Goal: Task Accomplishment & Management: Complete application form

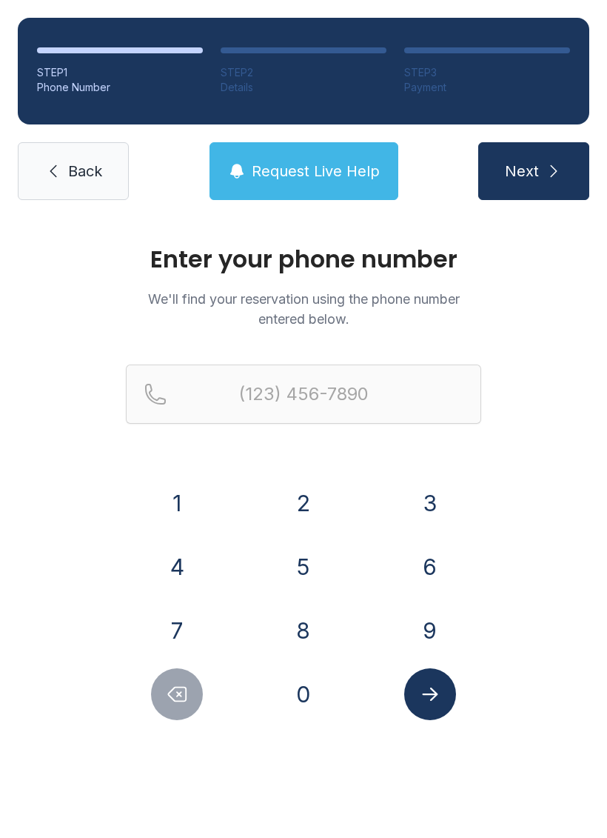
click at [427, 623] on button "9" at bounding box center [430, 631] width 52 height 52
click at [176, 487] on button "1" at bounding box center [177, 503] width 52 height 52
click at [285, 697] on button "0" at bounding box center [304, 694] width 52 height 52
click at [433, 499] on button "3" at bounding box center [430, 503] width 52 height 52
click at [430, 637] on button "9" at bounding box center [430, 631] width 52 height 52
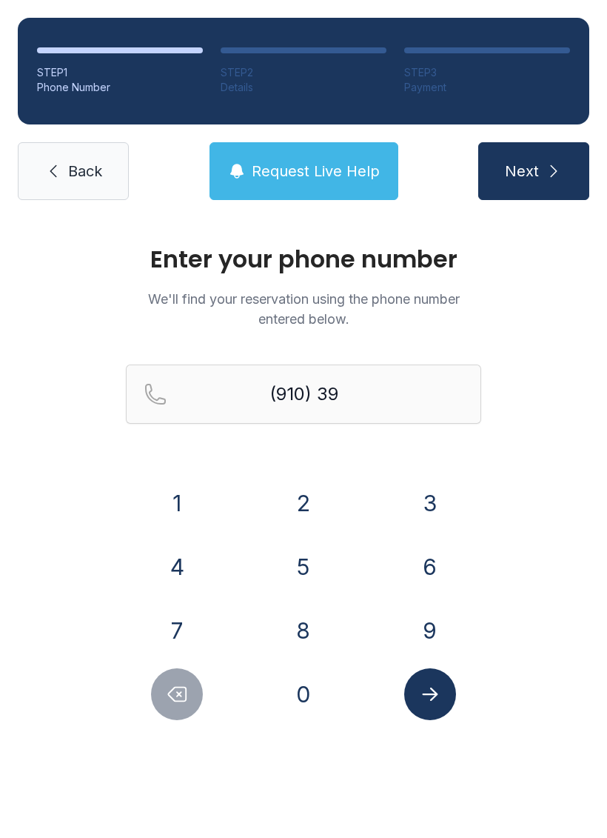
click at [303, 623] on button "8" at bounding box center [304, 631] width 52 height 52
click at [287, 560] on button "5" at bounding box center [304, 567] width 52 height 52
click at [450, 560] on button "6" at bounding box center [430, 567] width 52 height 52
click at [290, 625] on button "8" at bounding box center [304, 631] width 52 height 52
click at [307, 698] on button "0" at bounding box center [304, 694] width 52 height 52
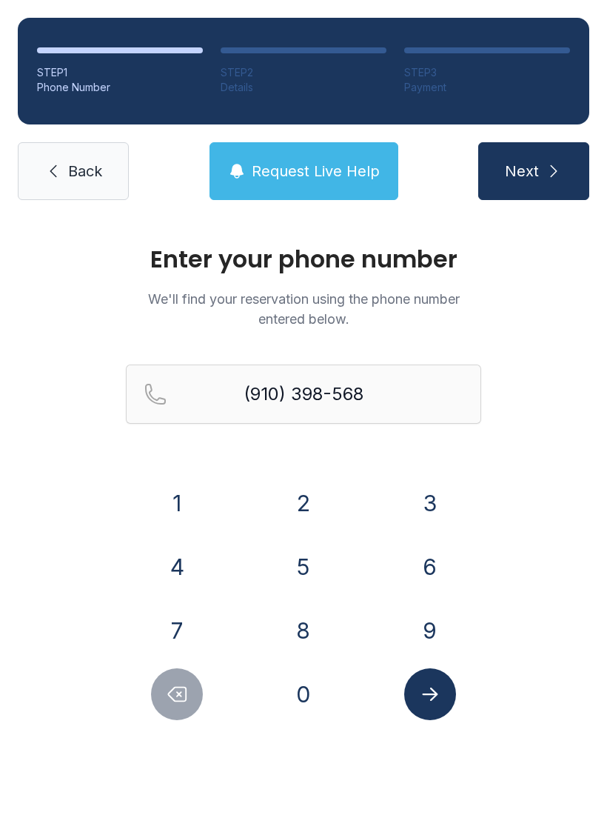
type input "[PHONE_NUMBER]"
click at [434, 692] on icon "Submit lookup form" at bounding box center [430, 693] width 16 height 13
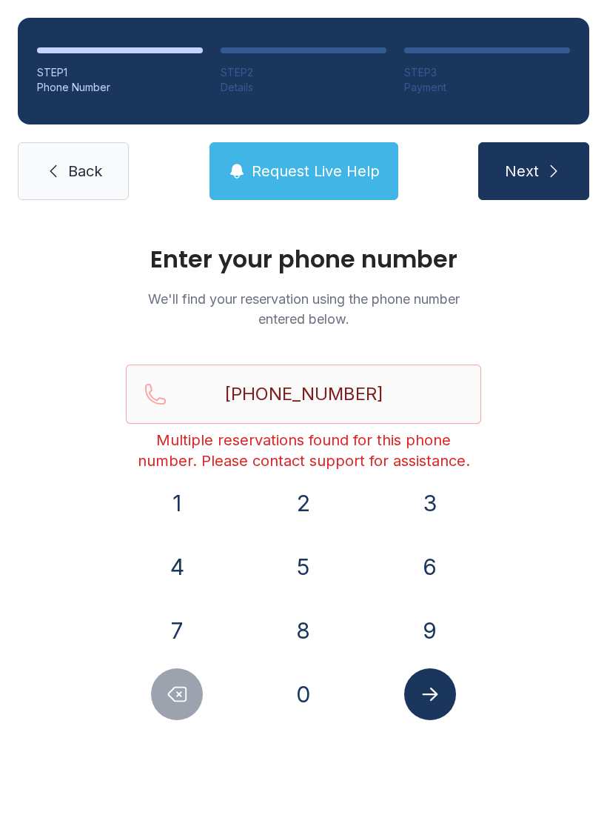
click at [540, 179] on button "Next" at bounding box center [534, 171] width 111 height 58
click at [74, 161] on span "Back" at bounding box center [85, 171] width 34 height 21
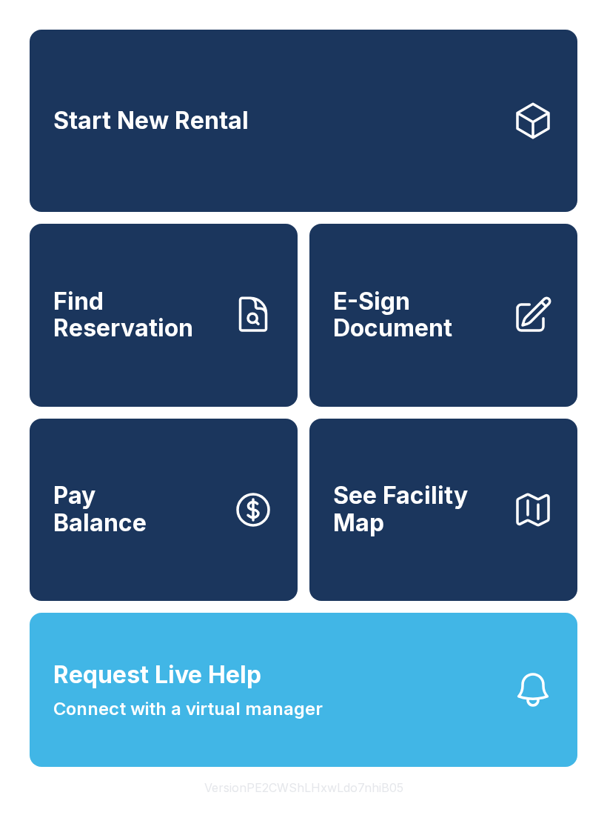
click at [433, 365] on link "E-Sign Document" at bounding box center [444, 315] width 268 height 182
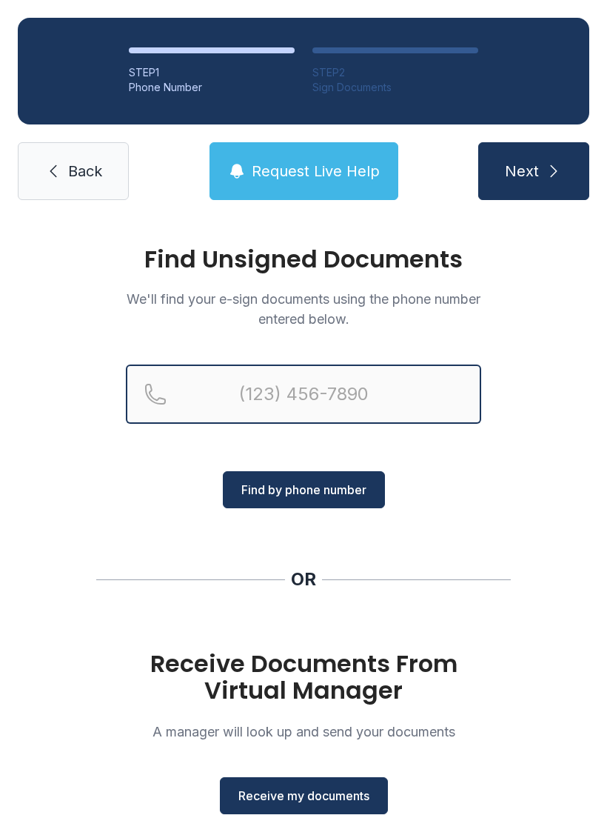
click at [290, 382] on input "Reservation phone number" at bounding box center [304, 393] width 356 height 59
type input "[PHONE_NUMBER]"
click at [533, 171] on button "Next" at bounding box center [534, 171] width 111 height 58
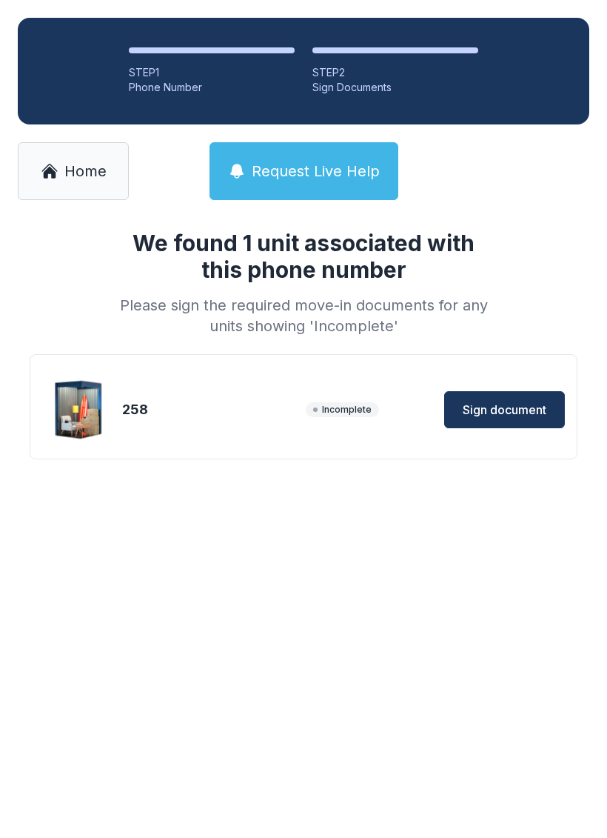
click at [499, 417] on span "Sign document" at bounding box center [505, 410] width 84 height 18
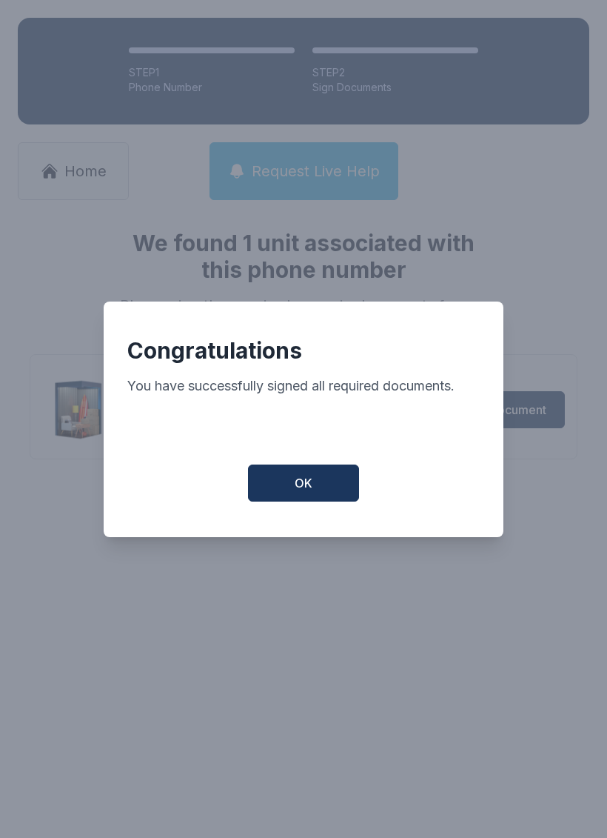
click at [282, 498] on button "OK" at bounding box center [303, 482] width 111 height 37
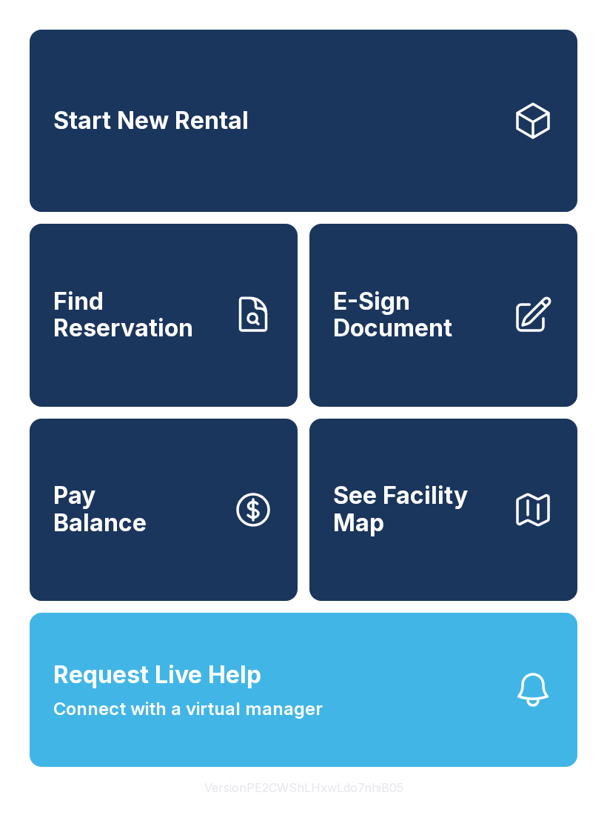
click at [414, 342] on span "E-Sign Document" at bounding box center [416, 315] width 167 height 54
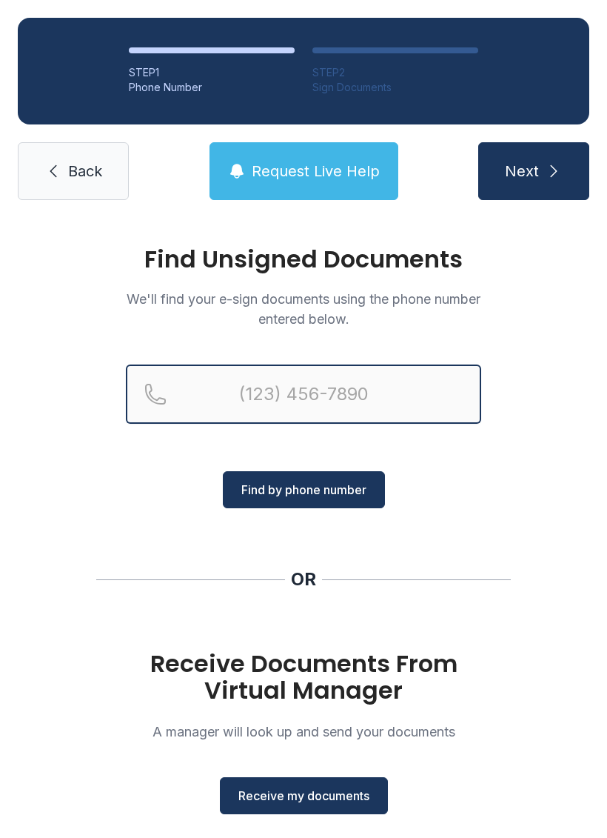
click at [262, 384] on input "Reservation phone number" at bounding box center [304, 393] width 356 height 59
type input "[PHONE_NUMBER]"
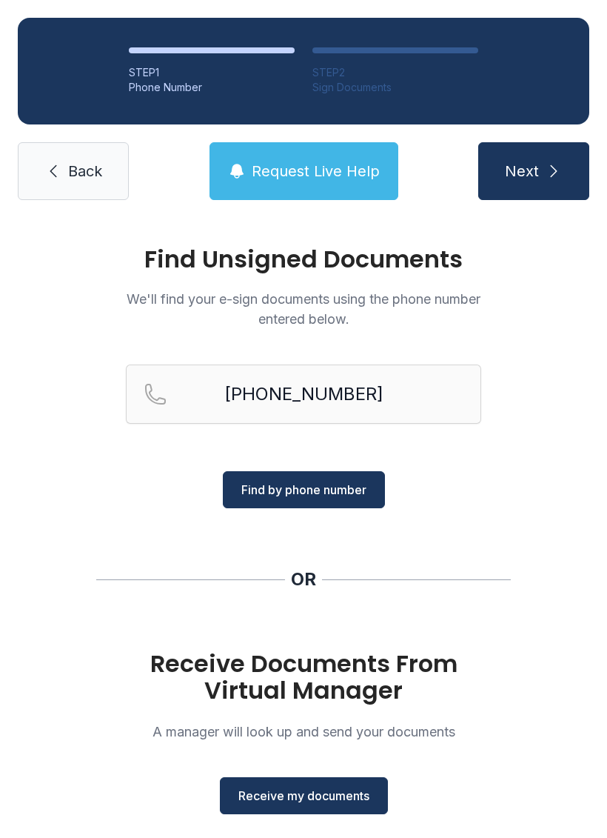
click at [337, 490] on span "Find by phone number" at bounding box center [304, 490] width 125 height 18
click at [324, 492] on span "Find by phone number" at bounding box center [304, 490] width 125 height 18
click at [321, 471] on button "Find by phone number" at bounding box center [304, 489] width 162 height 37
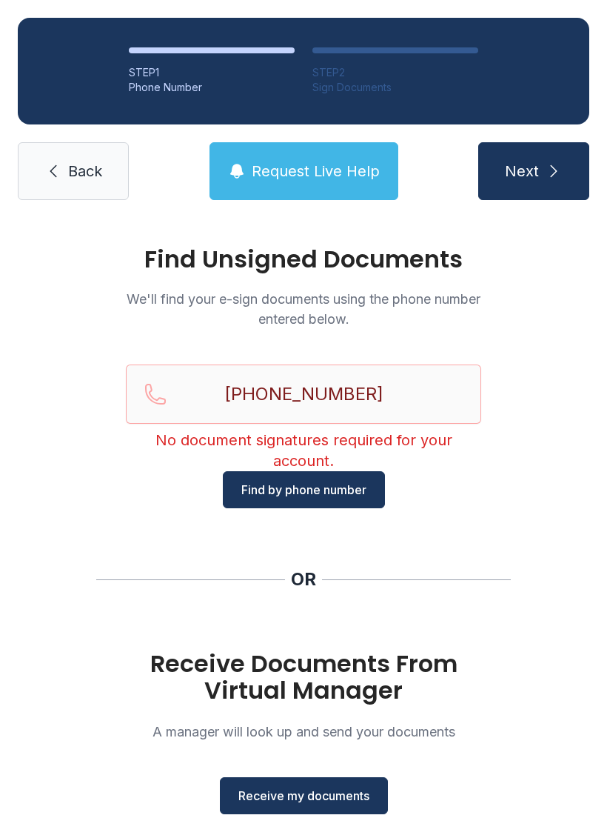
click at [307, 794] on span "Receive my documents" at bounding box center [304, 796] width 131 height 18
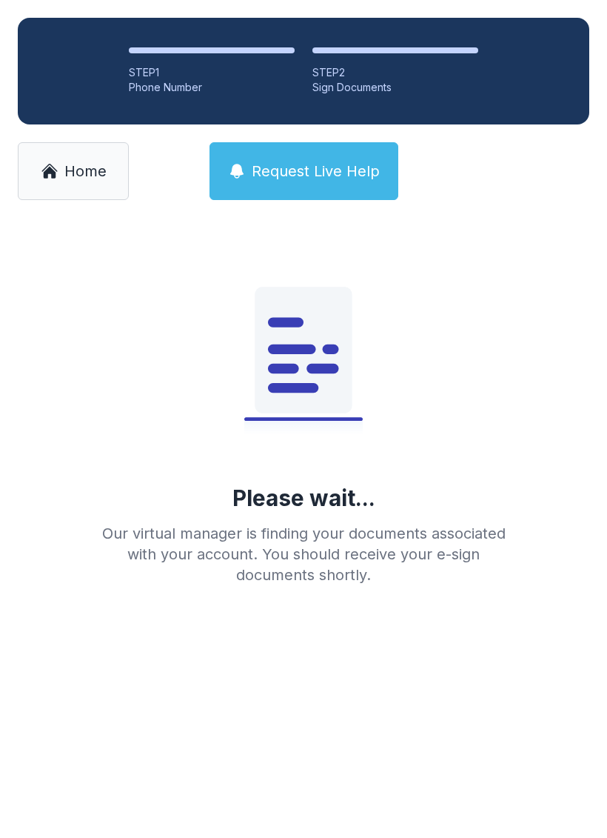
click at [269, 545] on div "Our virtual manager is finding your documents associated with your account. You…" at bounding box center [303, 554] width 427 height 62
click at [61, 159] on link "Home" at bounding box center [73, 171] width 111 height 58
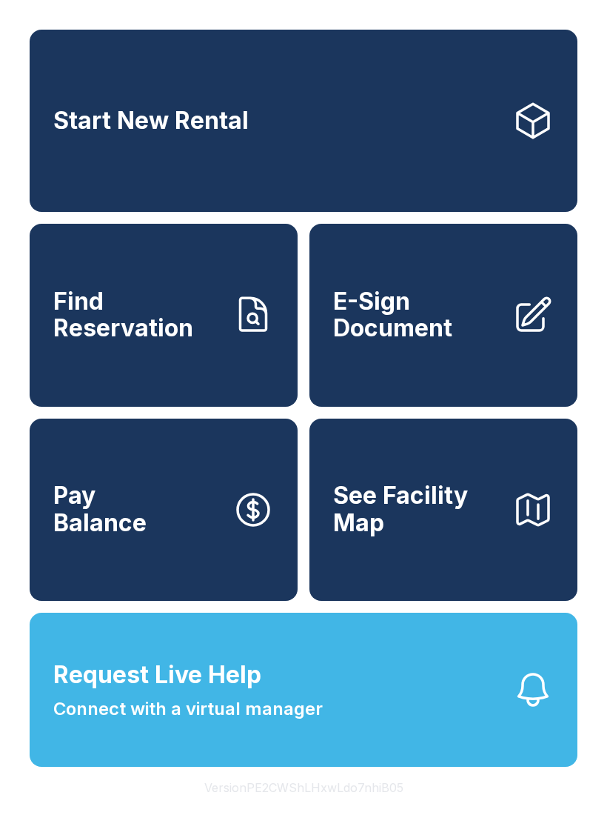
click at [421, 339] on span "E-Sign Document" at bounding box center [416, 315] width 167 height 54
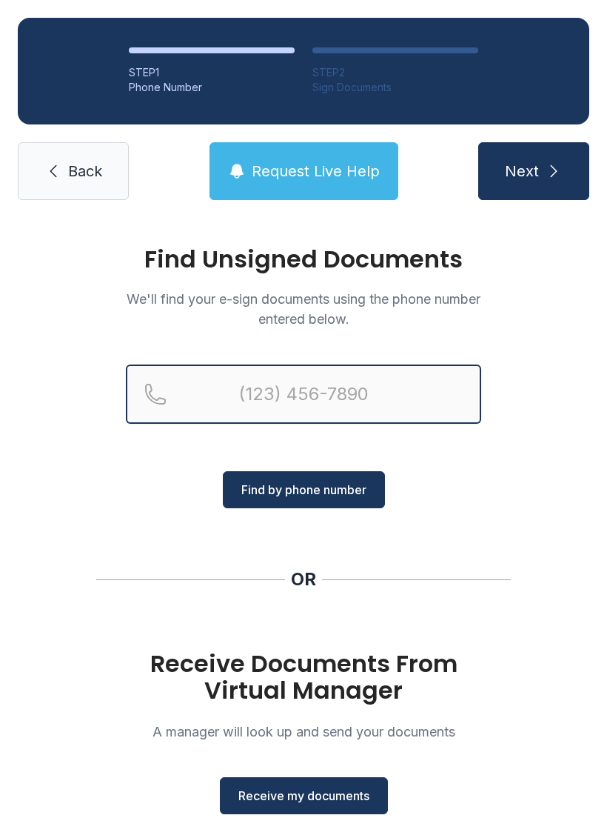
click at [308, 395] on input "Reservation phone number" at bounding box center [304, 393] width 356 height 59
type input "[PHONE_NUMBER]"
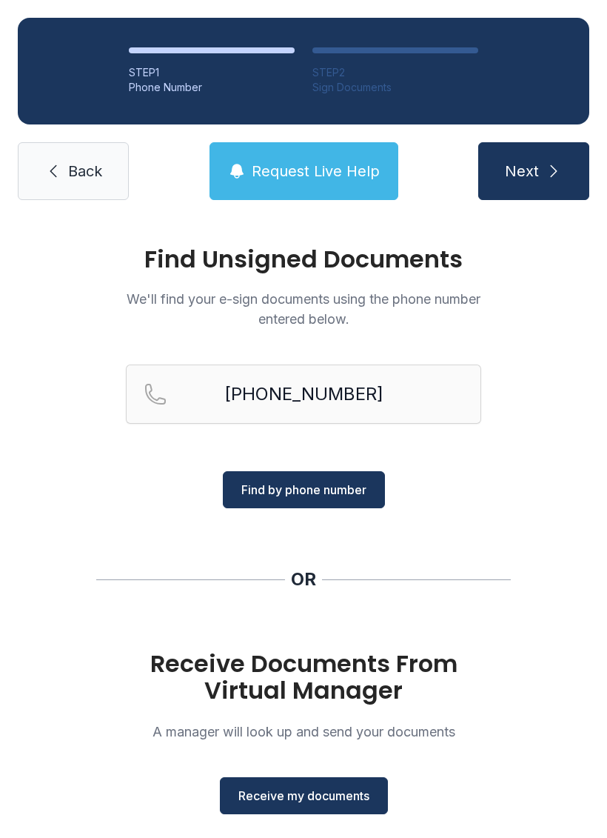
click at [299, 490] on span "Find by phone number" at bounding box center [304, 490] width 125 height 18
click at [298, 490] on span "Find by phone number" at bounding box center [304, 490] width 125 height 18
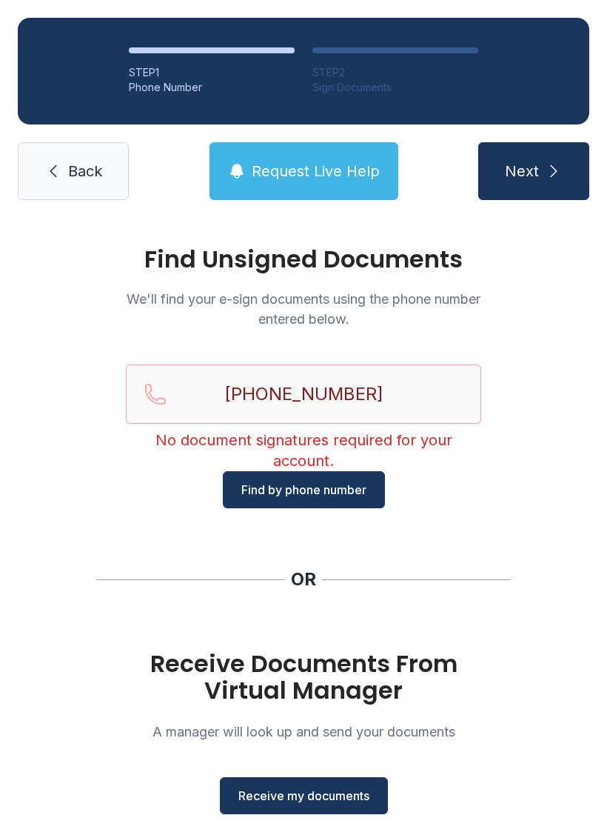
click at [350, 478] on button "Find by phone number" at bounding box center [304, 489] width 162 height 37
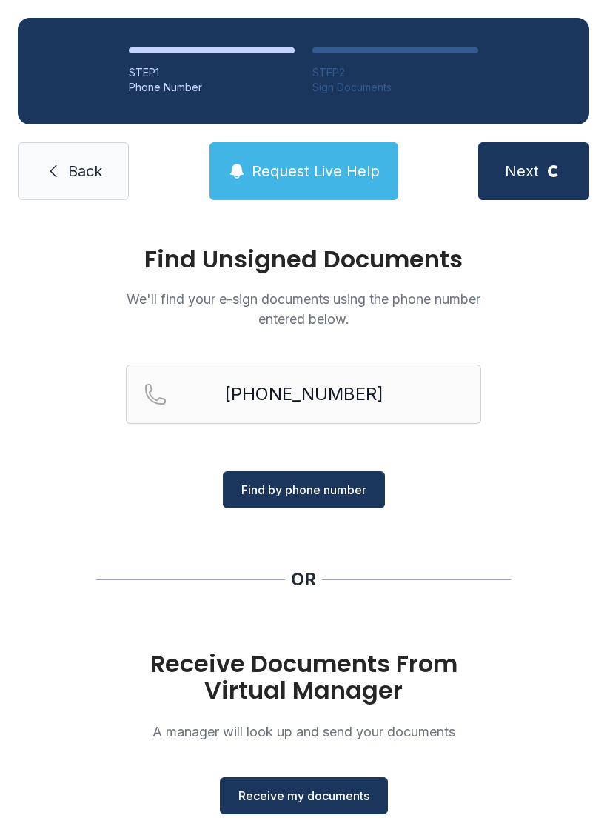
click at [341, 791] on span "Receive my documents" at bounding box center [304, 796] width 131 height 18
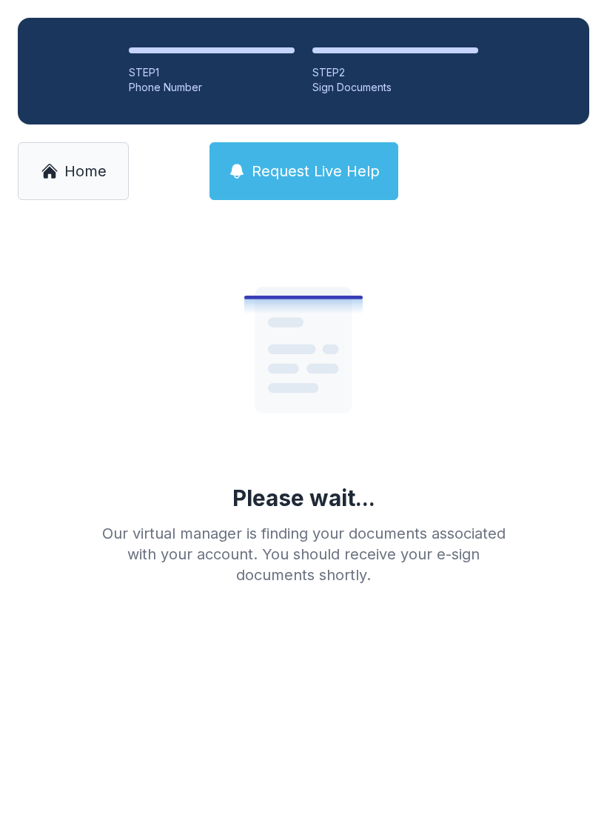
click at [64, 187] on link "Home" at bounding box center [73, 171] width 111 height 58
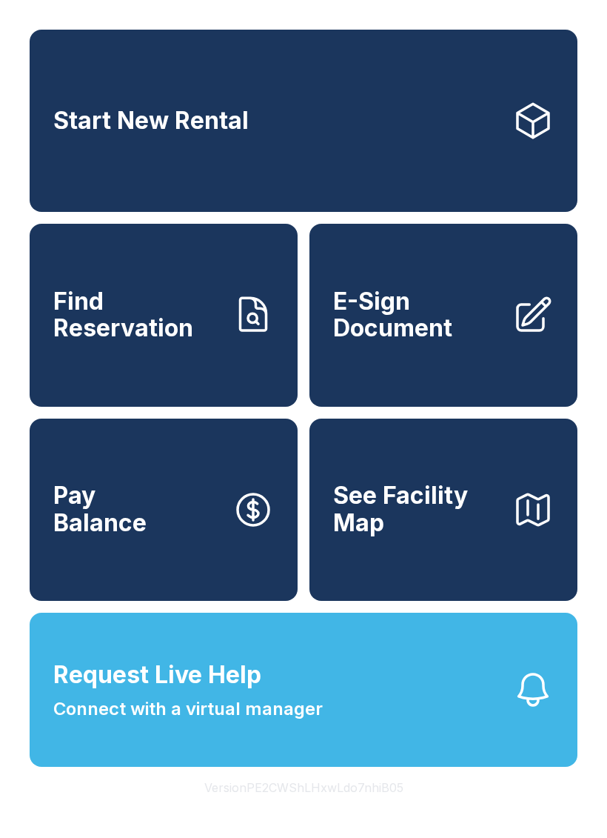
click at [389, 342] on span "E-Sign Document" at bounding box center [416, 315] width 167 height 54
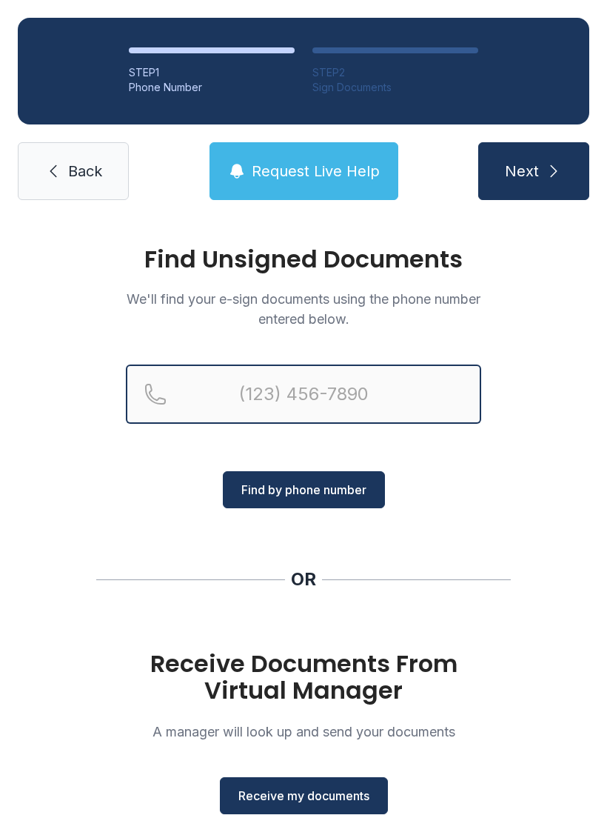
click at [306, 394] on input "Reservation phone number" at bounding box center [304, 393] width 356 height 59
type input "("
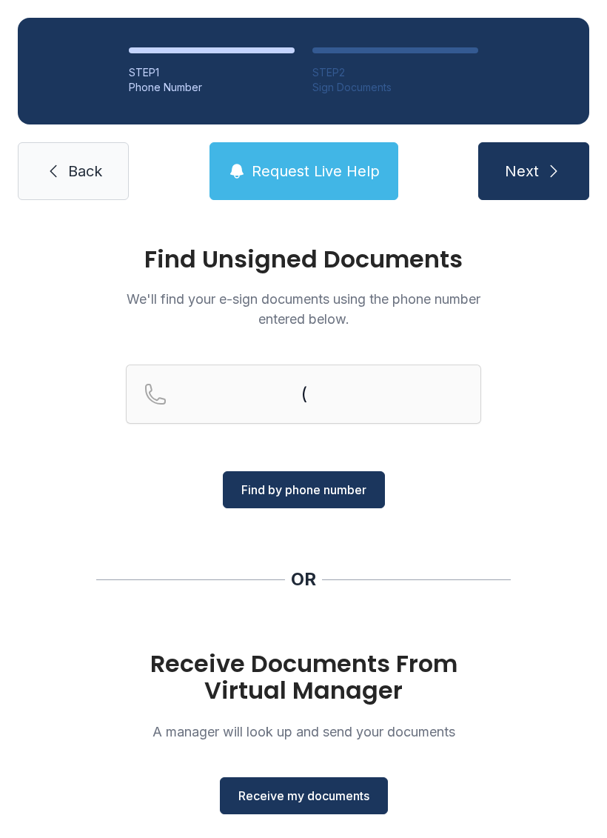
click at [493, 507] on div "Find Unsigned Documents We'll find your e-sign documents using the phone number…" at bounding box center [303, 546] width 607 height 656
click at [337, 802] on span "Receive my documents" at bounding box center [304, 796] width 131 height 18
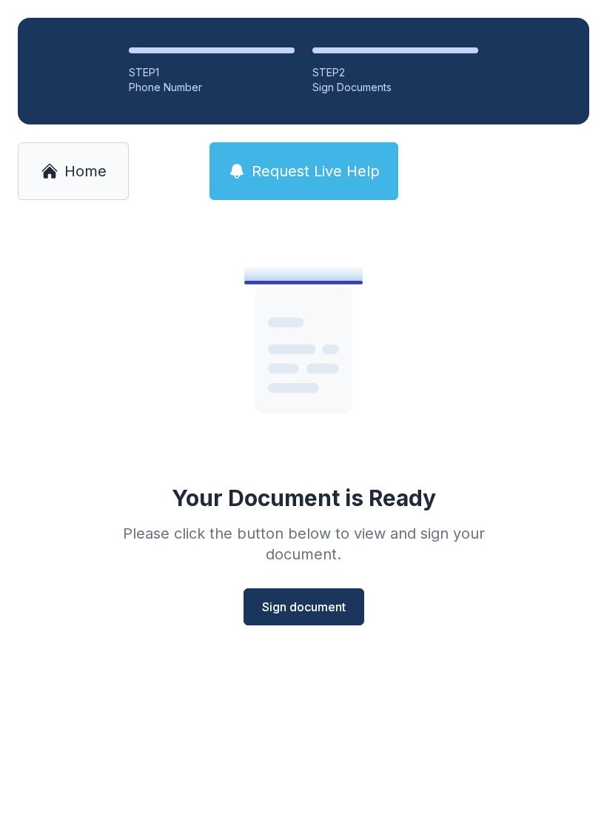
click at [314, 615] on span "Sign document" at bounding box center [304, 607] width 84 height 18
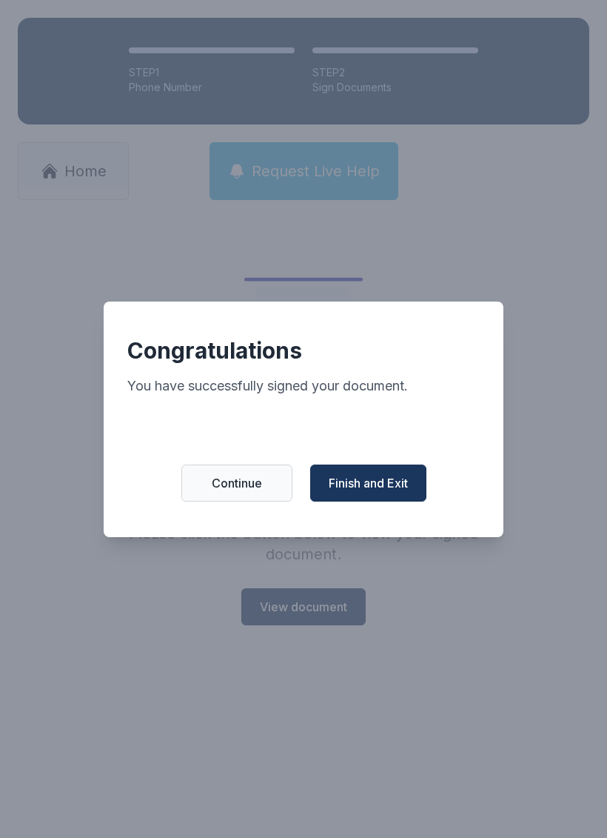
click at [389, 466] on div "Congratulations You have successfully signed your document. Continue Finish and…" at bounding box center [304, 420] width 400 height 236
click at [381, 492] on span "Finish and Exit" at bounding box center [368, 483] width 79 height 18
